Goal: Task Accomplishment & Management: Use online tool/utility

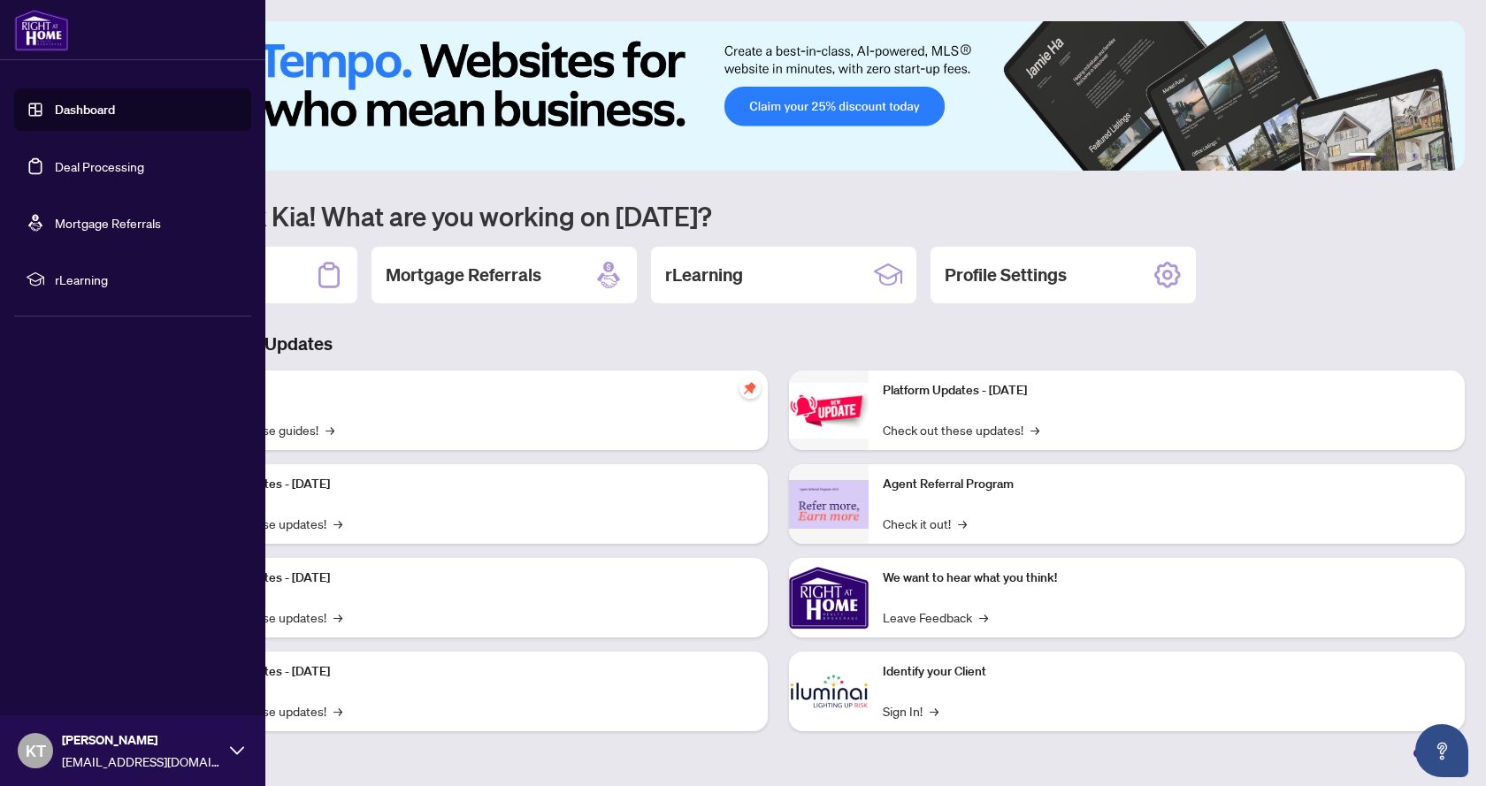
click at [66, 165] on link "Deal Processing" at bounding box center [99, 166] width 89 height 16
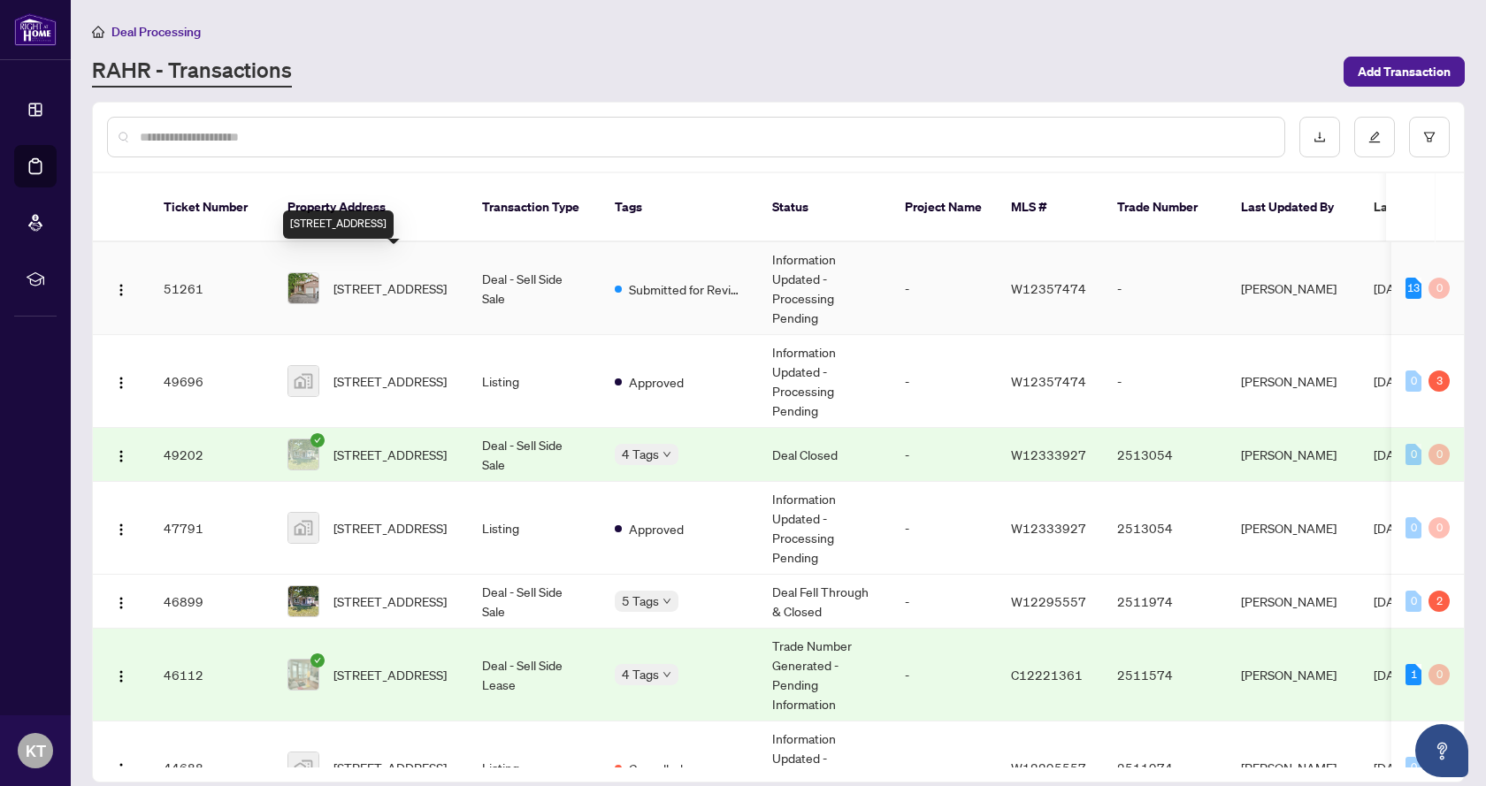
click at [367, 279] on span "[STREET_ADDRESS]" at bounding box center [389, 288] width 113 height 19
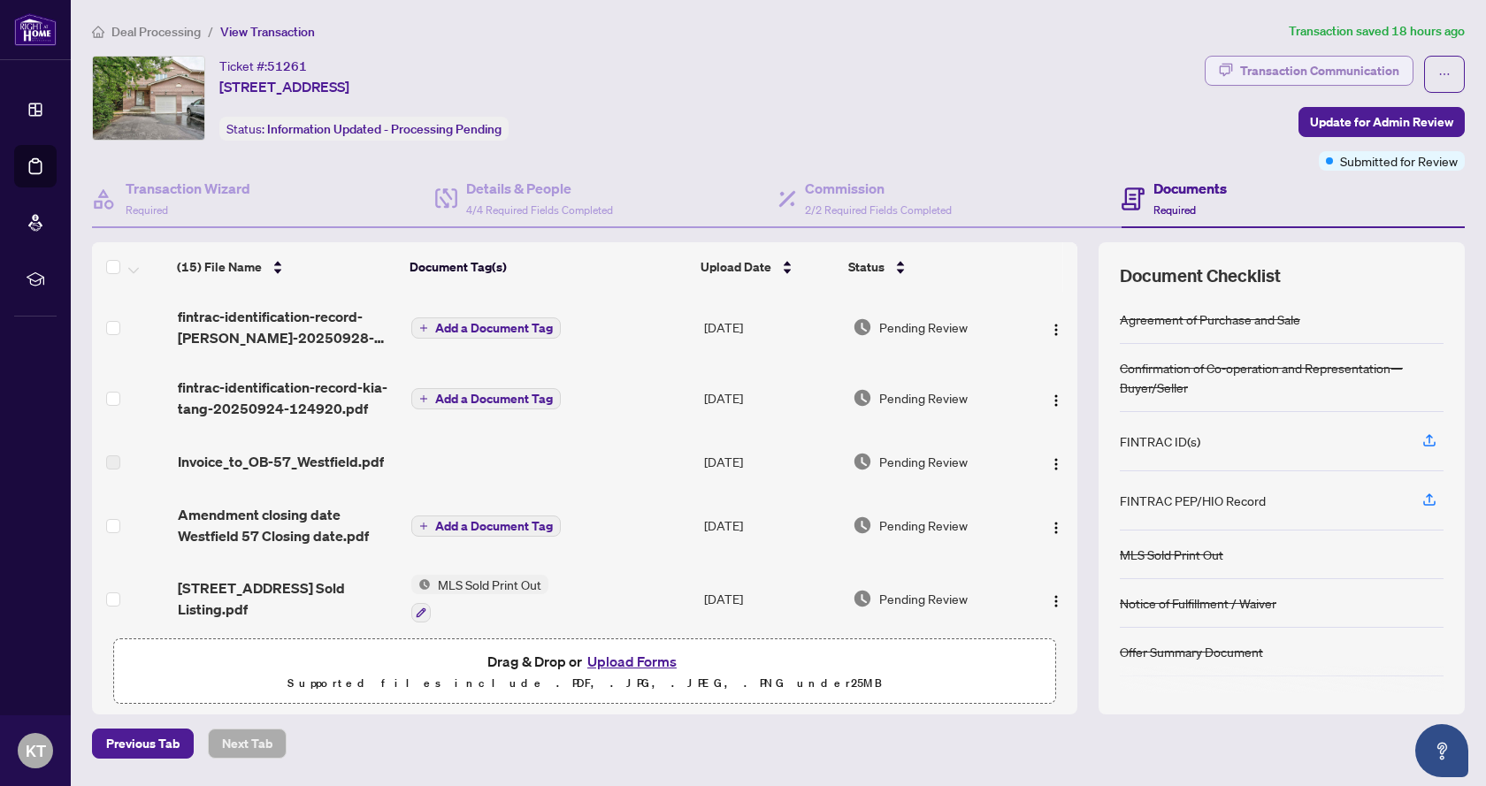
click at [1345, 73] on div "Transaction Communication" at bounding box center [1319, 71] width 159 height 28
